Goal: Information Seeking & Learning: Learn about a topic

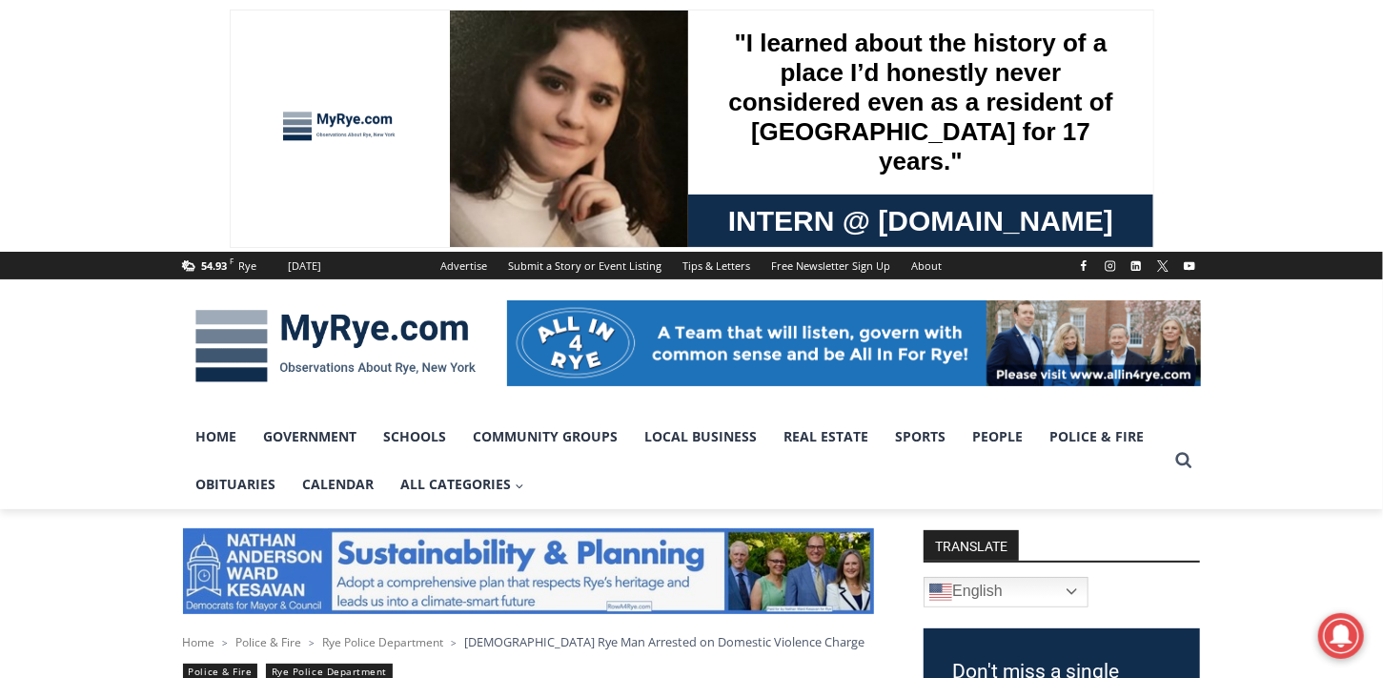
click at [383, 329] on img at bounding box center [335, 345] width 305 height 99
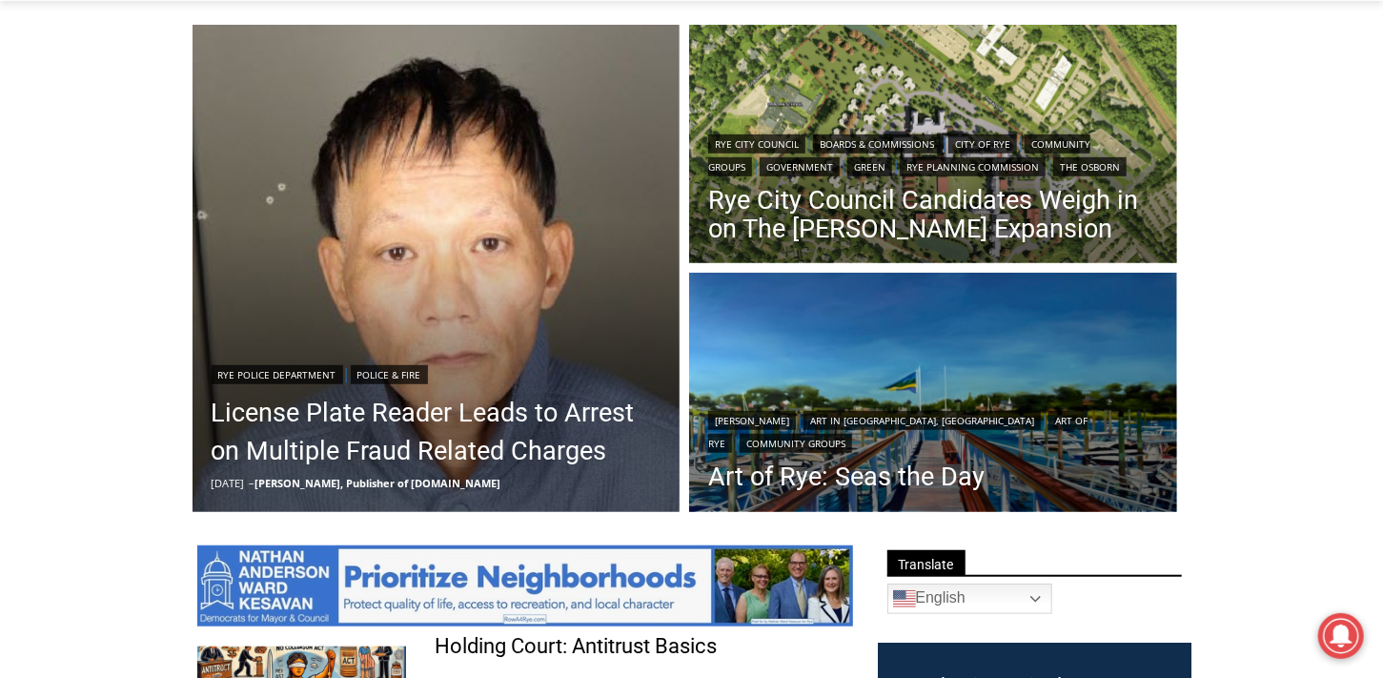
scroll to position [538, 0]
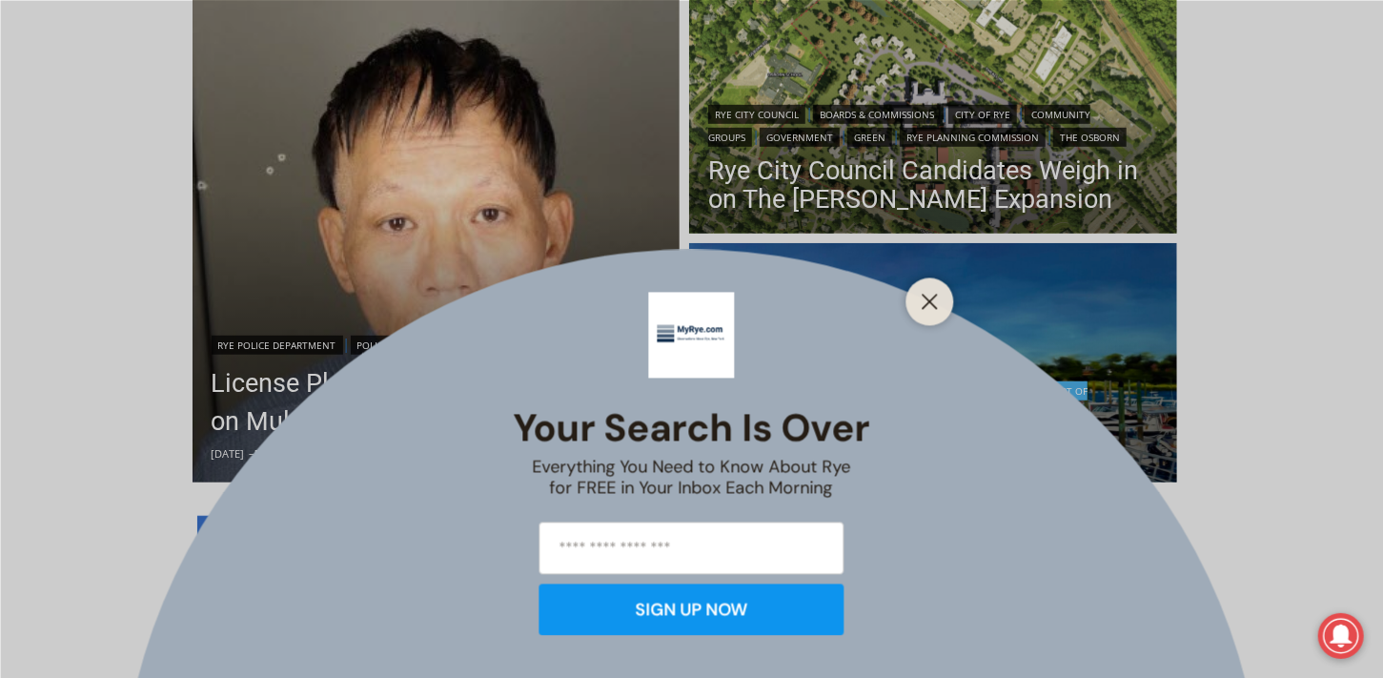
click at [932, 298] on line "Close" at bounding box center [929, 300] width 13 height 13
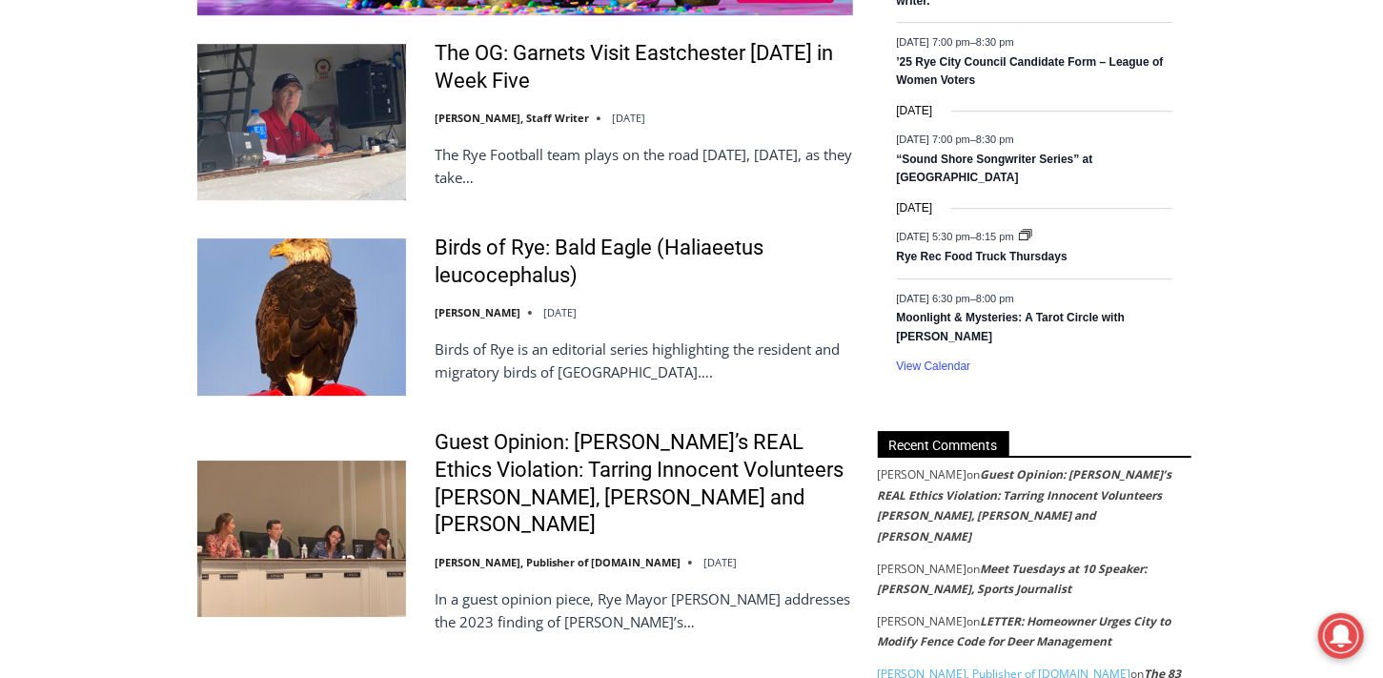
scroll to position [3206, 0]
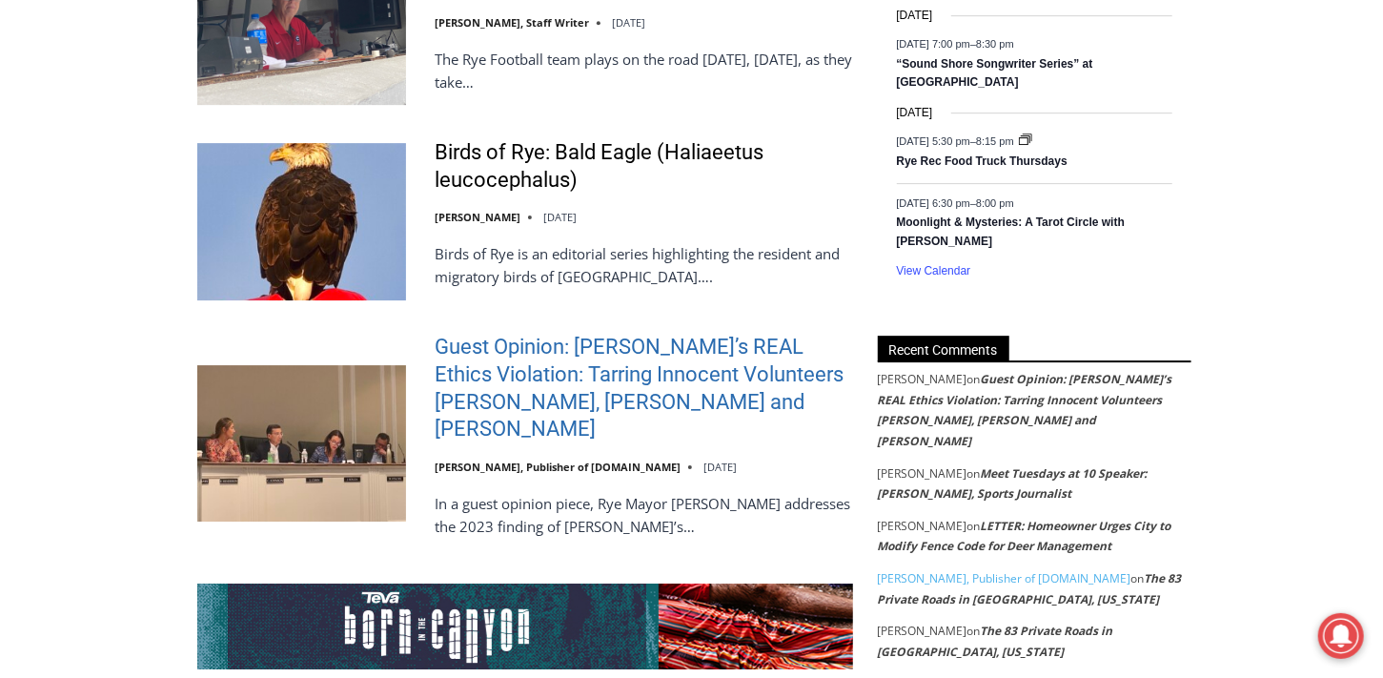
click at [735, 348] on link "Guest Opinion: [PERSON_NAME]’s REAL Ethics Violation: Tarring Innocent Voluntee…" at bounding box center [644, 388] width 418 height 109
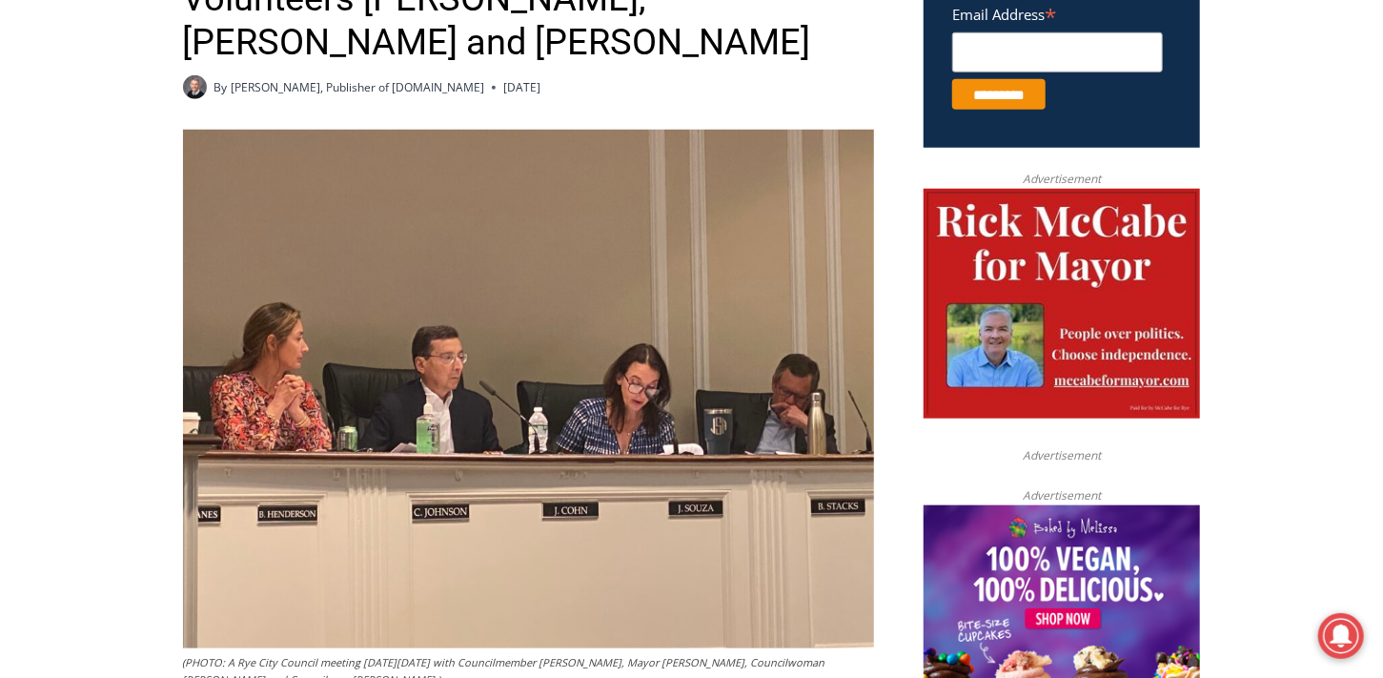
scroll to position [858, 0]
